Goal: Information Seeking & Learning: Learn about a topic

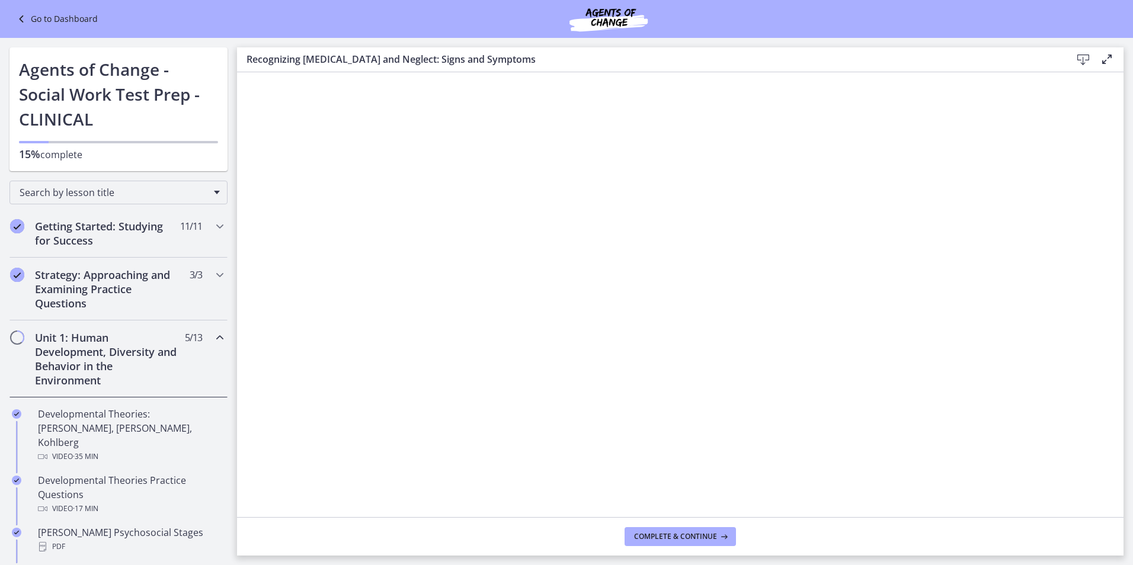
scroll to position [401, 0]
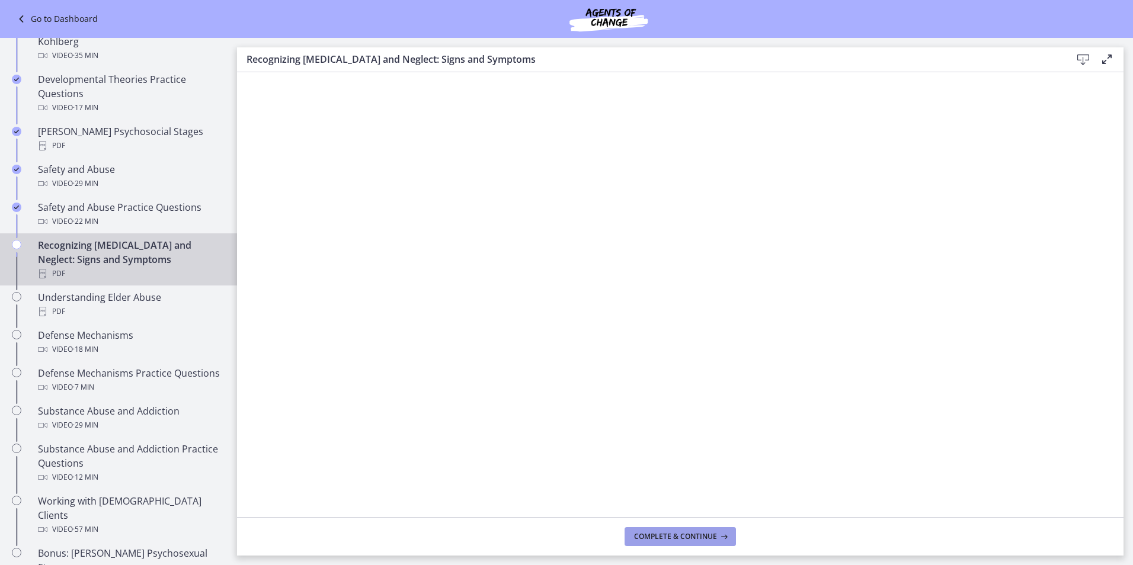
click at [650, 544] on button "Complete & continue" at bounding box center [679, 536] width 111 height 19
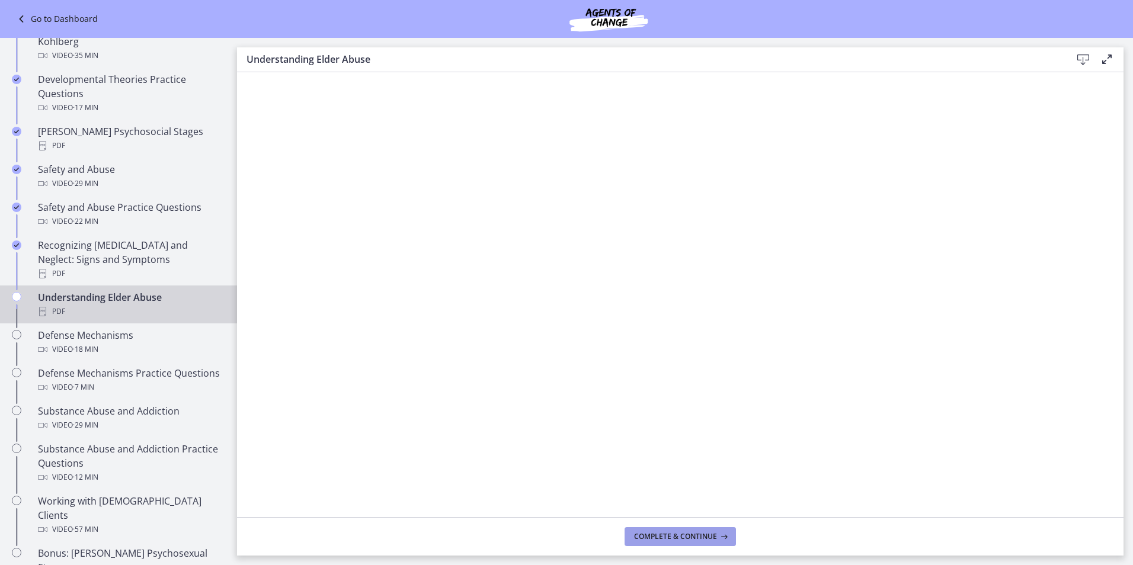
click at [672, 534] on span "Complete & continue" at bounding box center [675, 536] width 83 height 9
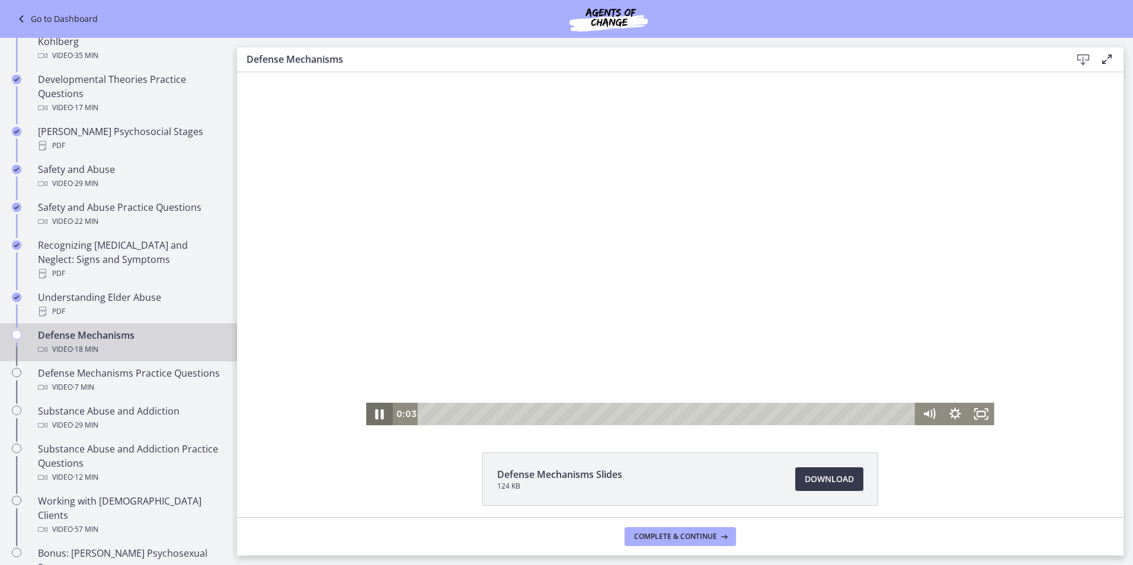
click at [368, 417] on icon "Pause" at bounding box center [379, 413] width 31 height 27
